Goal: Information Seeking & Learning: Learn about a topic

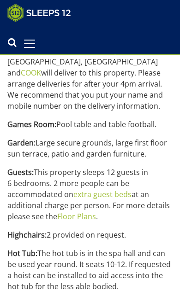
scroll to position [1184, 0]
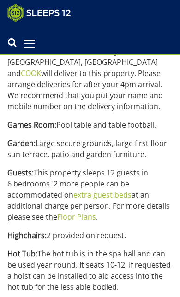
click at [76, 212] on link "Floor Plans" at bounding box center [76, 217] width 39 height 10
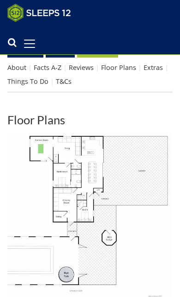
scroll to position [185, 0]
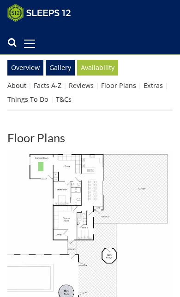
click at [58, 192] on img at bounding box center [89, 232] width 165 height 165
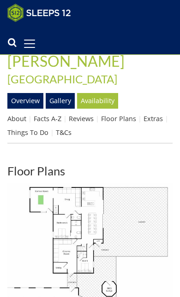
scroll to position [154, 0]
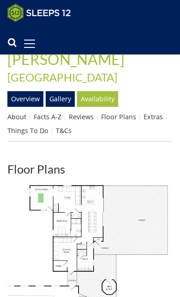
click at [59, 91] on link "Gallery" at bounding box center [60, 99] width 29 height 16
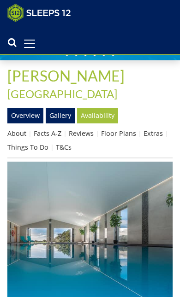
scroll to position [170, 0]
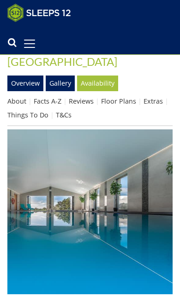
click at [20, 76] on link "Overview" at bounding box center [25, 84] width 36 height 16
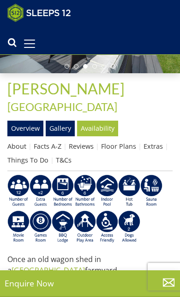
scroll to position [124, 0]
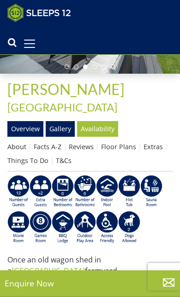
click at [117, 142] on link "Floor Plans" at bounding box center [118, 146] width 35 height 9
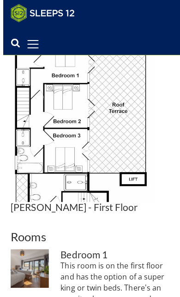
scroll to position [491, 0]
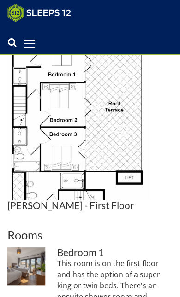
click at [64, 124] on img at bounding box center [89, 117] width 165 height 165
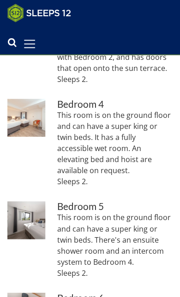
scroll to position [935, 0]
